Goal: Information Seeking & Learning: Learn about a topic

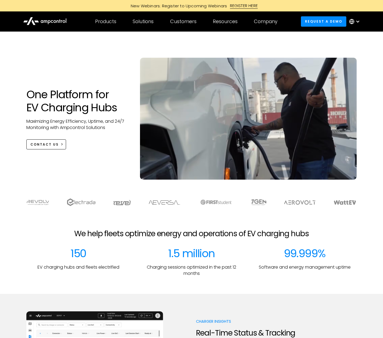
click at [31, 278] on div at bounding box center [191, 284] width 383 height 17
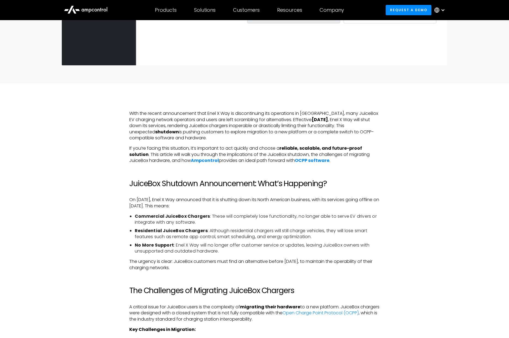
scroll to position [326, 0]
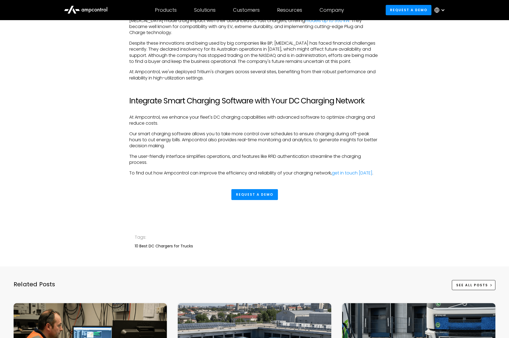
scroll to position [1714, 0]
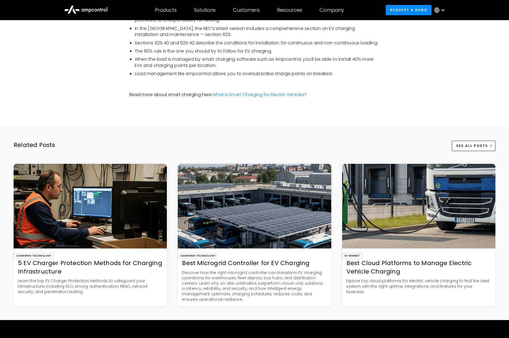
scroll to position [1578, 0]
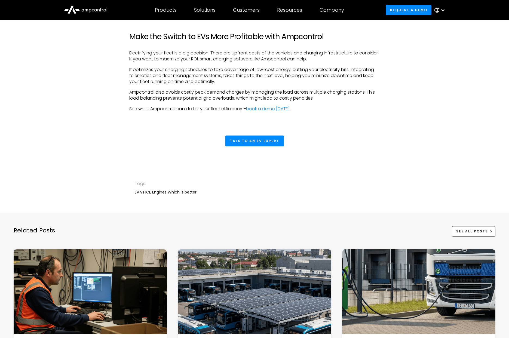
scroll to position [1659, 0]
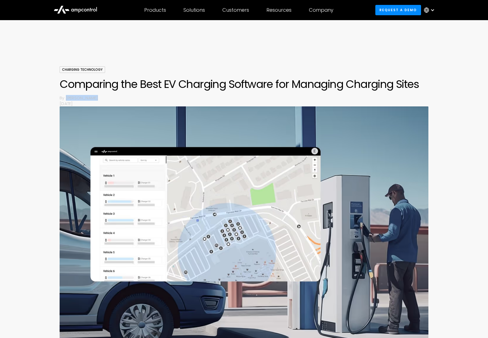
drag, startPoint x: 66, startPoint y: 97, endPoint x: 111, endPoint y: 97, distance: 45.2
click at [111, 97] on p "[PERSON_NAME]" at bounding box center [247, 98] width 362 height 6
copy p "[PERSON_NAME]"
click at [39, 149] on div "Charging Technology Comparing the Best EV Charging Software for Managing Chargi…" at bounding box center [244, 212] width 488 height 292
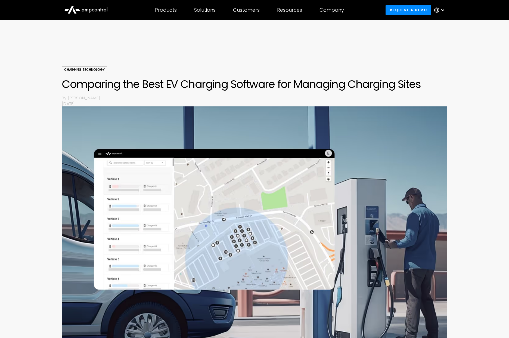
click at [155, 83] on h1 "Comparing the Best EV Charging Software for Managing Charging Sites" at bounding box center [255, 84] width 386 height 13
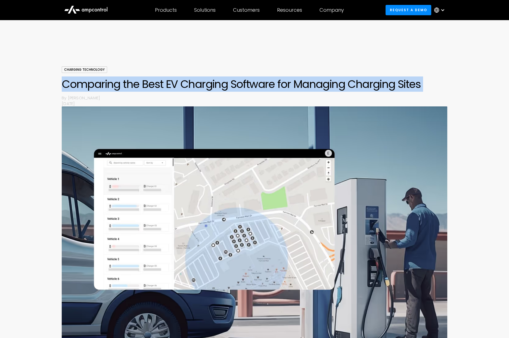
click at [155, 83] on h1 "Comparing the Best EV Charging Software for Managing Charging Sites" at bounding box center [255, 84] width 386 height 13
copy h1 "Comparing the Best EV Charging Software for Managing Charging Sites"
drag, startPoint x: 305, startPoint y: 64, endPoint x: 370, endPoint y: 9, distance: 85.1
click at [306, 64] on div at bounding box center [254, 50] width 509 height 33
